Goal: Navigation & Orientation: Find specific page/section

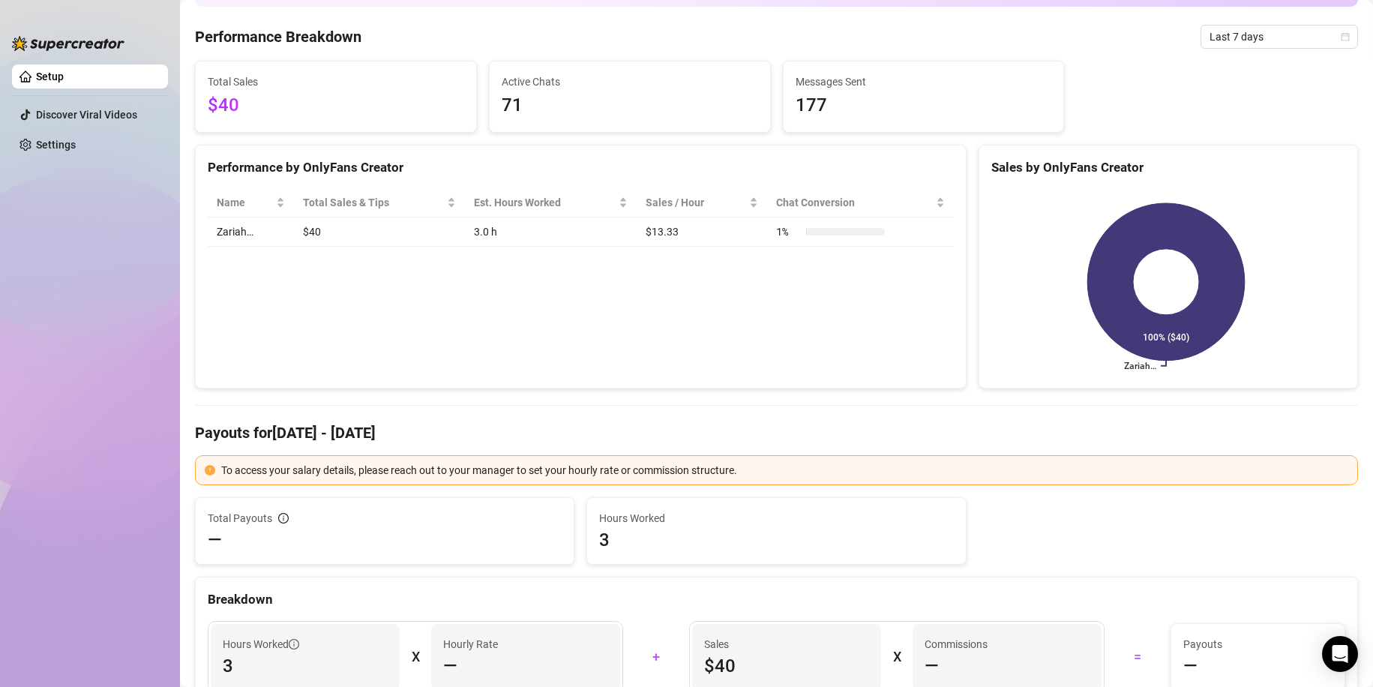
scroll to position [75, 0]
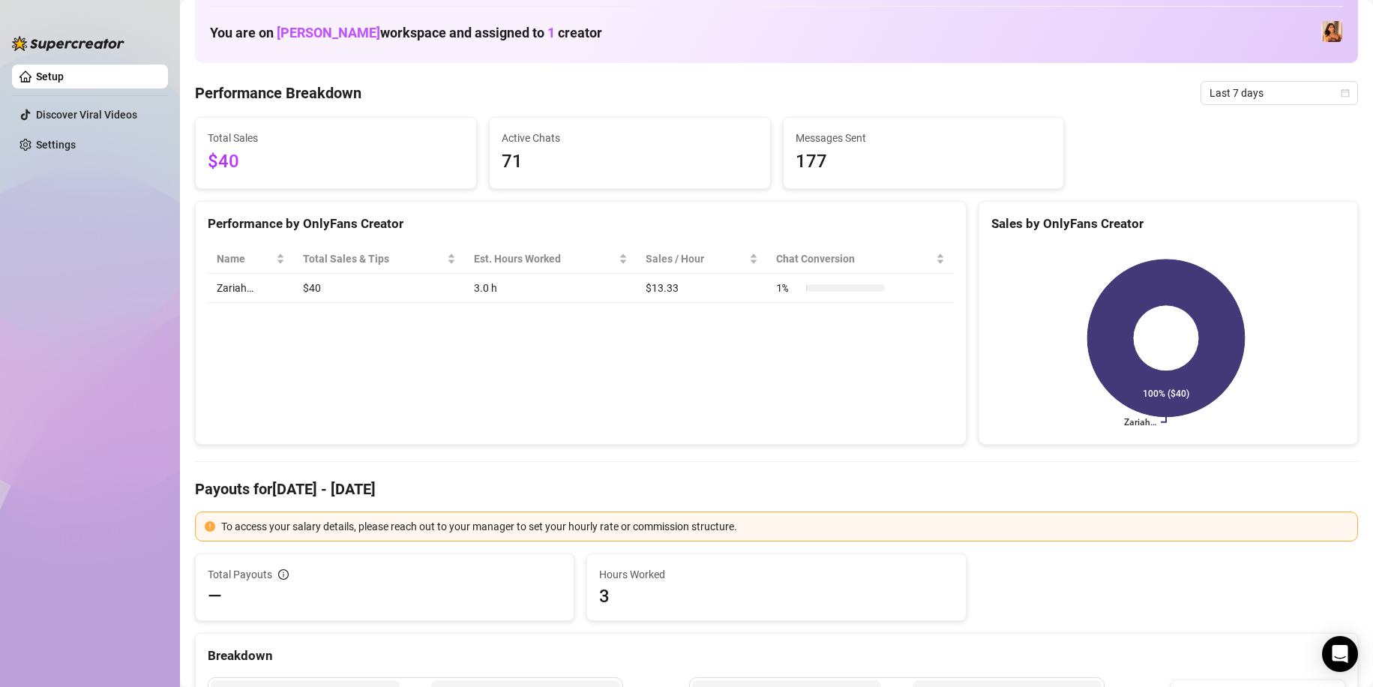
click at [355, 358] on div "Performance by OnlyFans Creator Name Total Sales & Tips Est. Hours Worked Sales…" at bounding box center [581, 323] width 772 height 244
click at [64, 74] on link "Setup" at bounding box center [50, 76] width 28 height 12
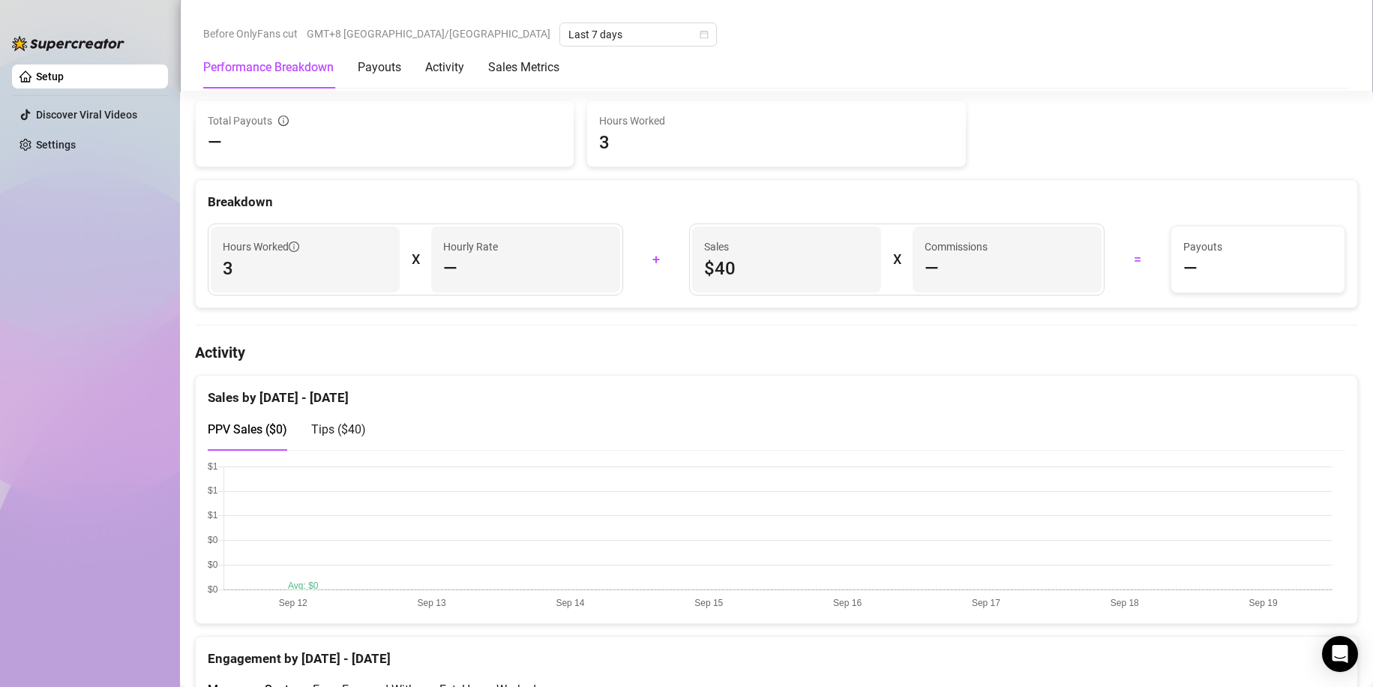
scroll to position [525, 0]
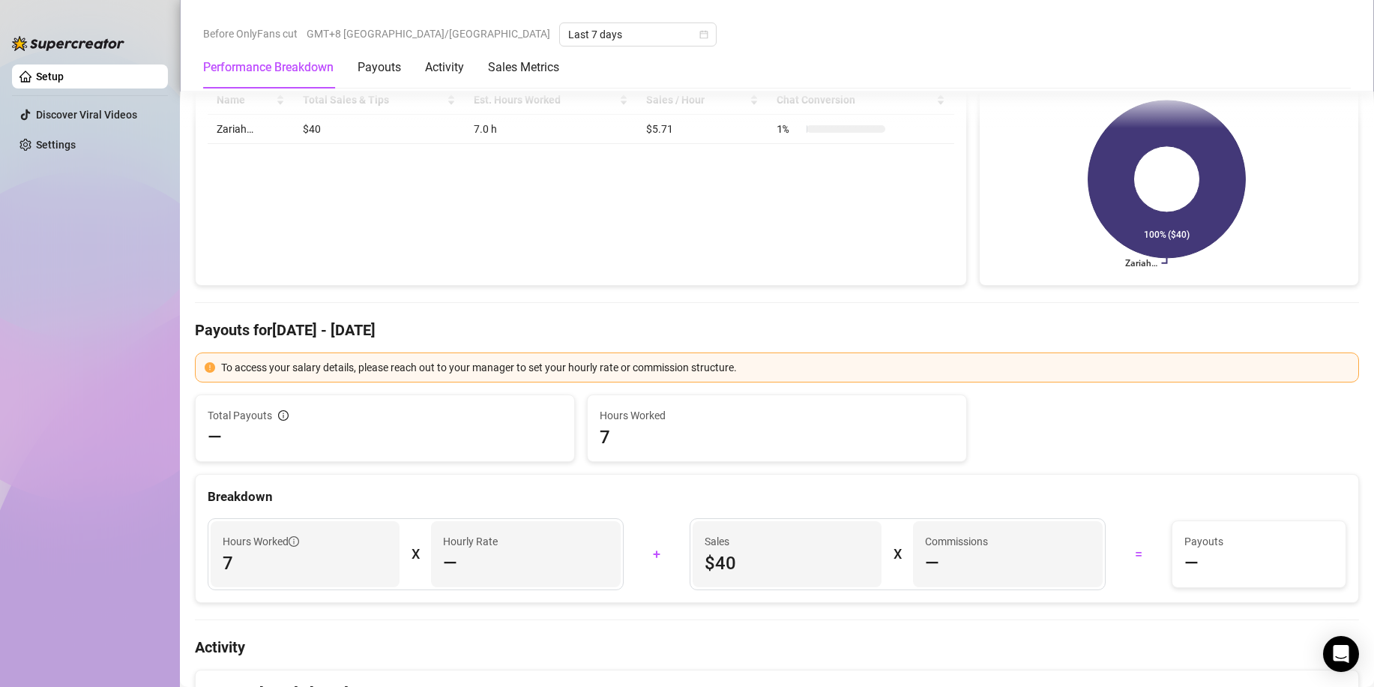
scroll to position [225, 0]
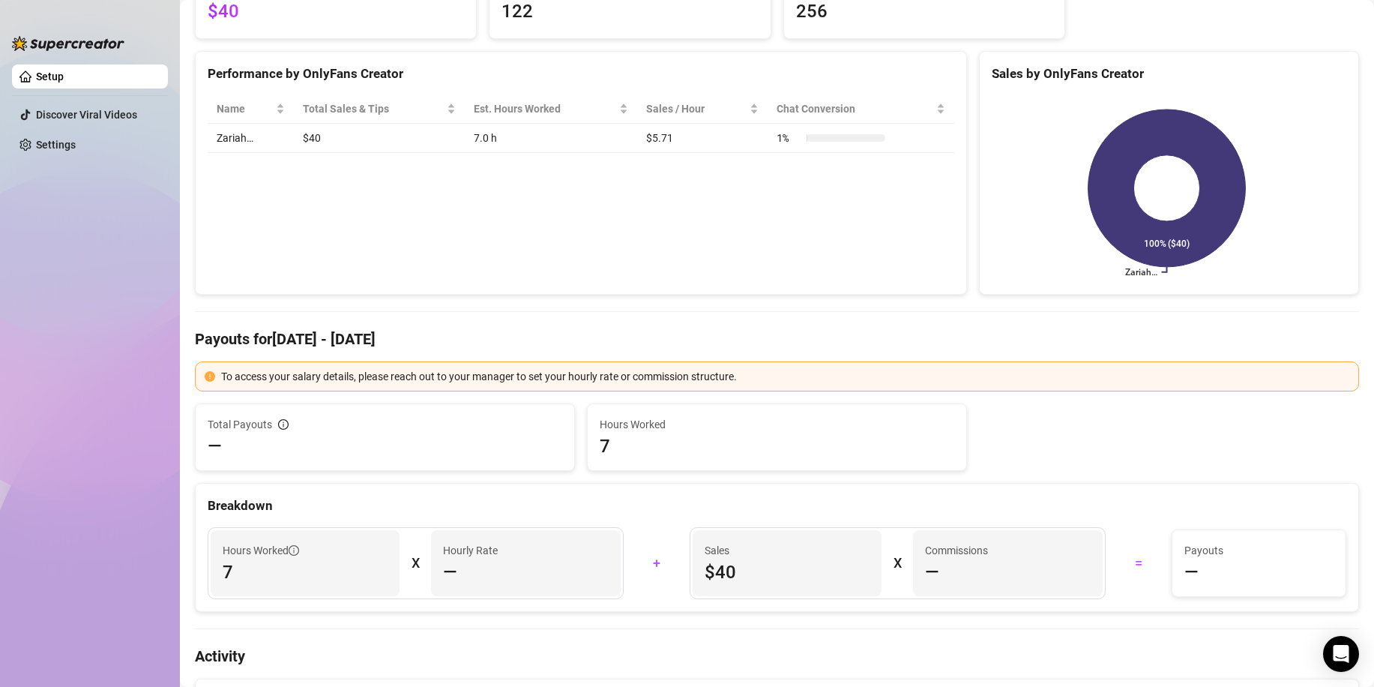
click at [595, 256] on div "Performance by OnlyFans Creator Name Total Sales & Tips Est. Hours Worked Sales…" at bounding box center [581, 173] width 772 height 244
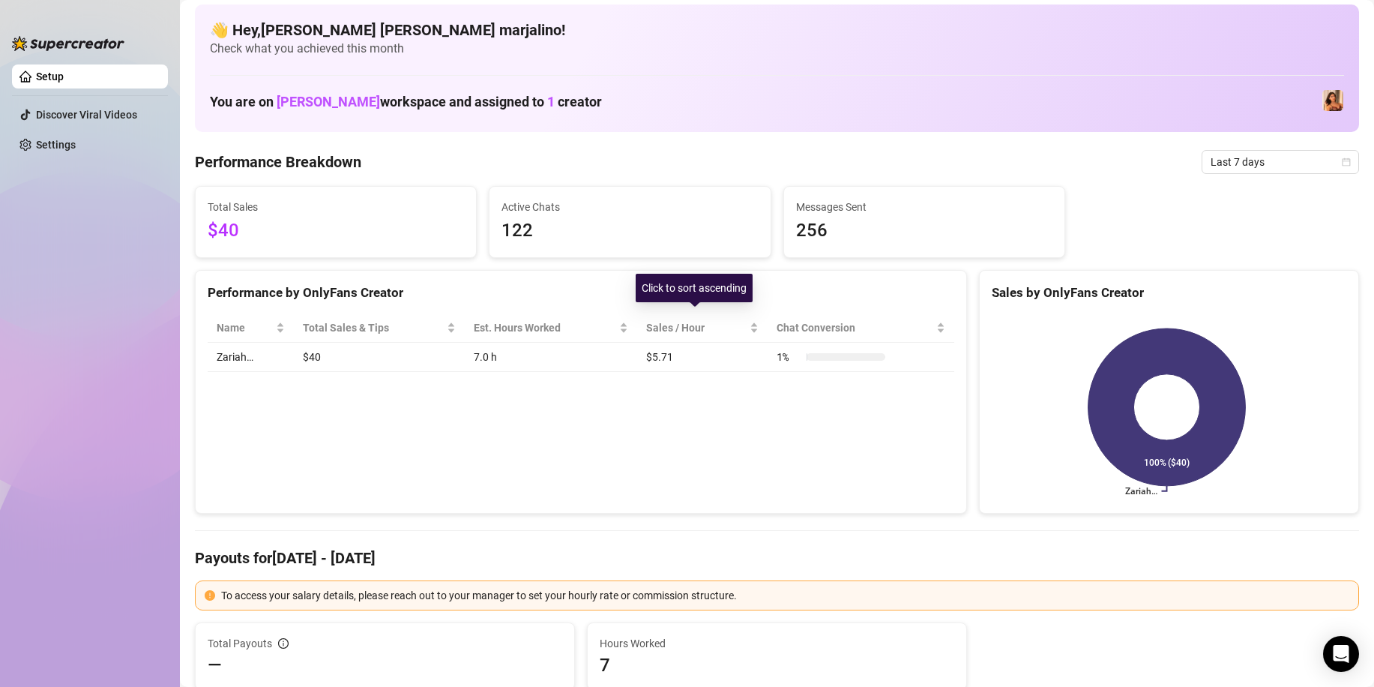
scroll to position [0, 0]
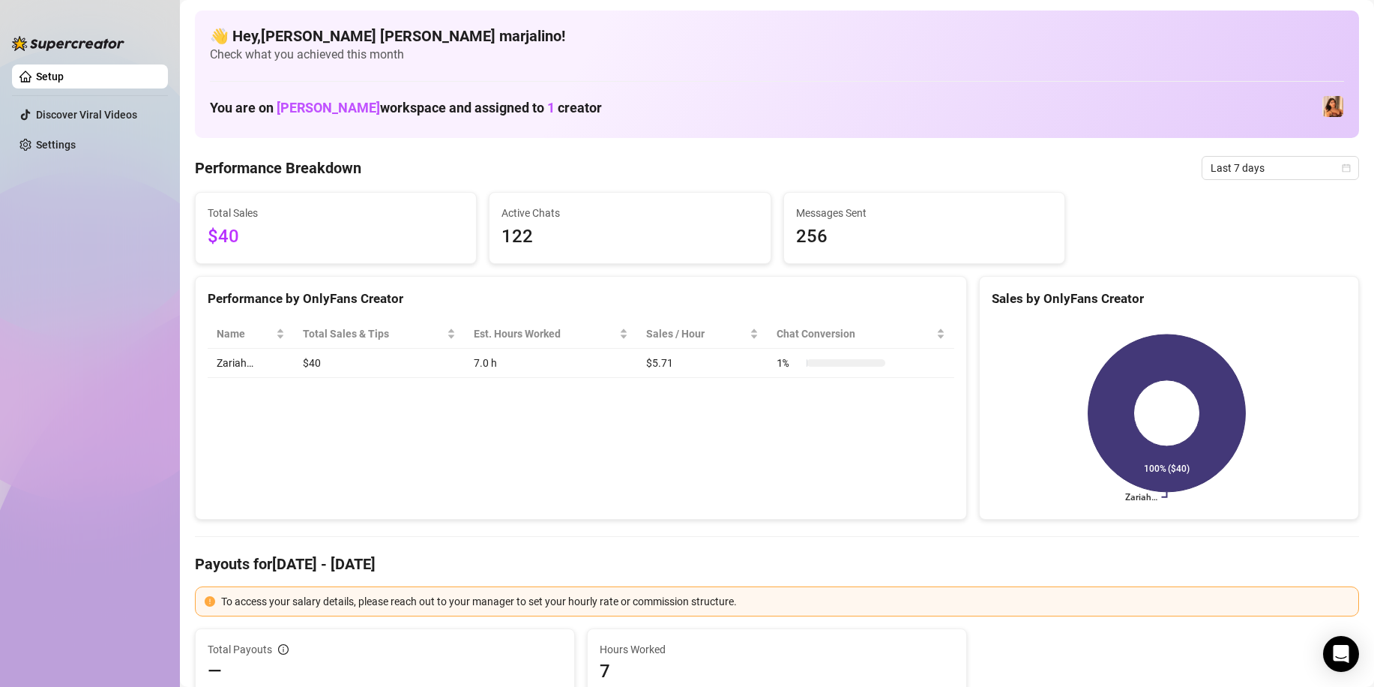
click at [803, 232] on span "256" at bounding box center [924, 237] width 256 height 28
